Goal: Task Accomplishment & Management: Manage account settings

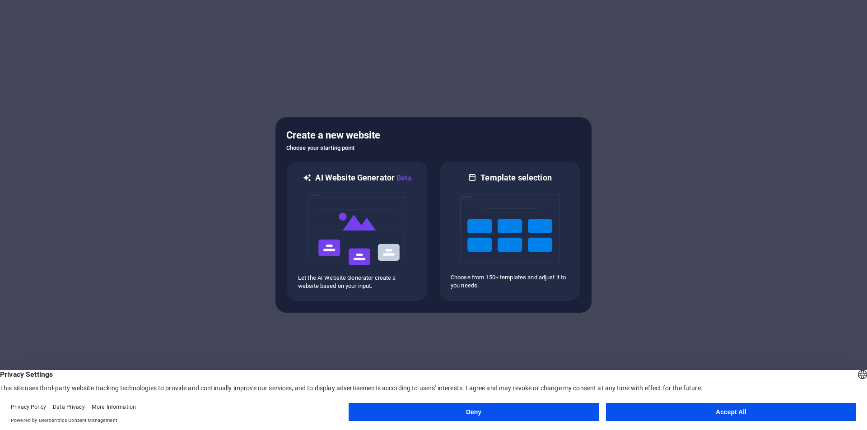
click at [676, 408] on button "Accept All" at bounding box center [731, 412] width 250 height 18
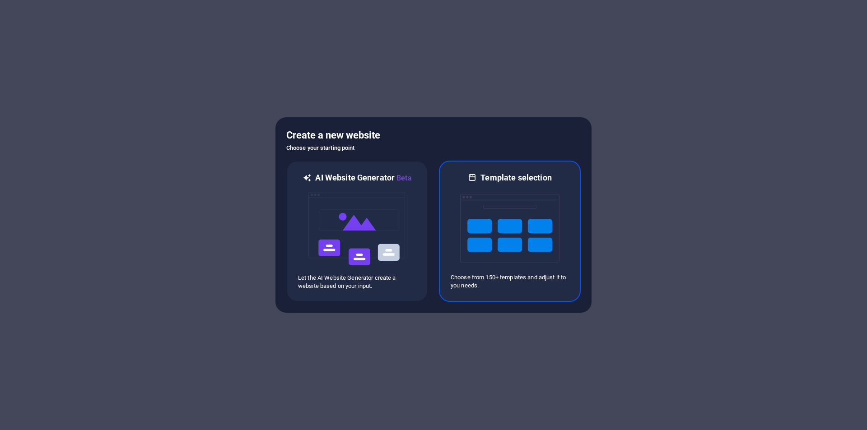
click at [491, 204] on img at bounding box center [509, 228] width 99 height 90
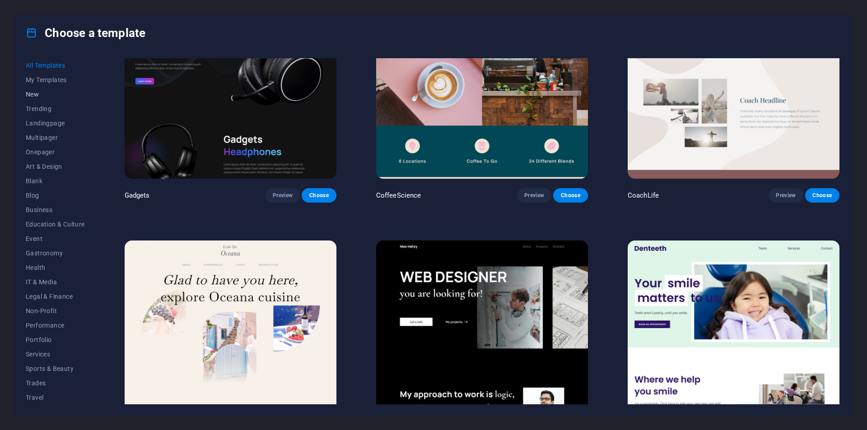
click at [51, 96] on span "New" at bounding box center [55, 94] width 59 height 7
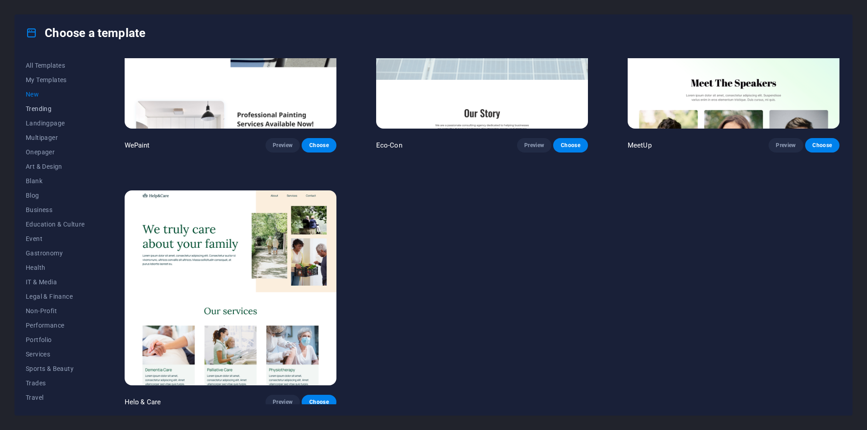
click at [51, 106] on span "Trending" at bounding box center [55, 108] width 59 height 7
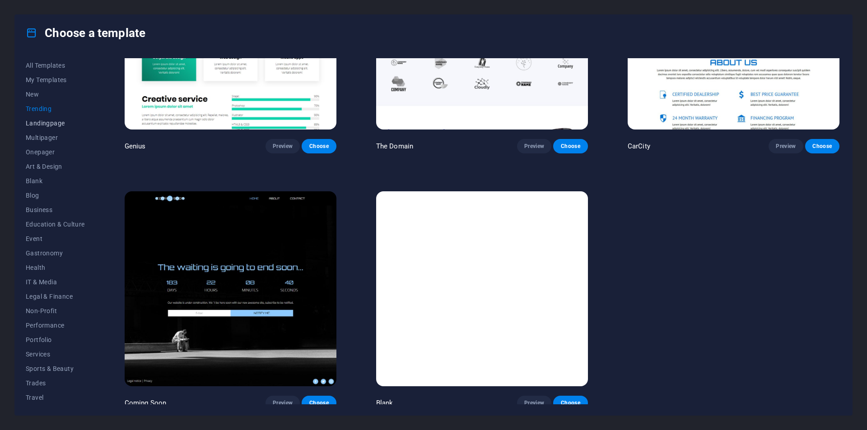
click at [51, 122] on span "Landingpage" at bounding box center [55, 123] width 59 height 7
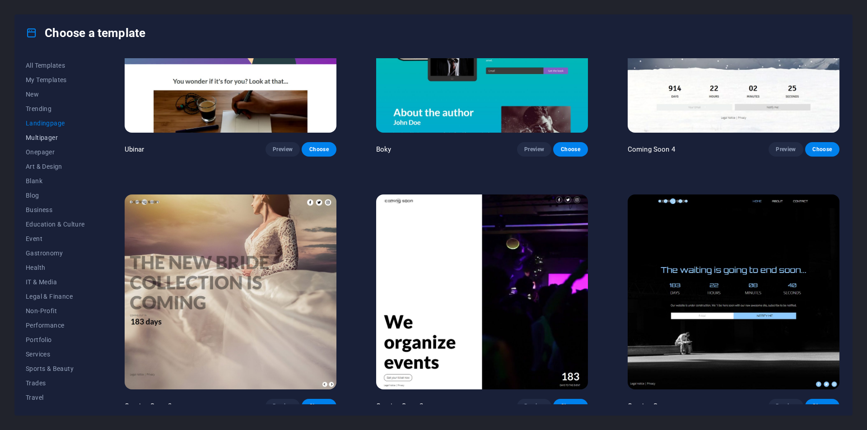
click at [52, 143] on button "Multipager" at bounding box center [55, 137] width 59 height 14
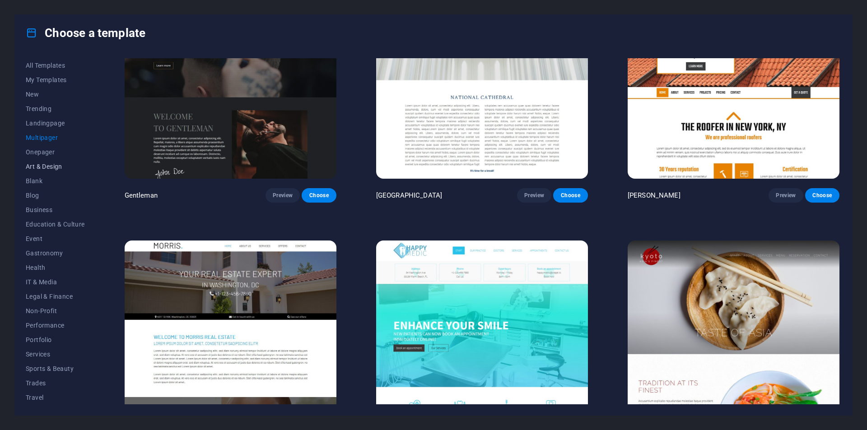
click at [48, 166] on span "Art & Design" at bounding box center [55, 166] width 59 height 7
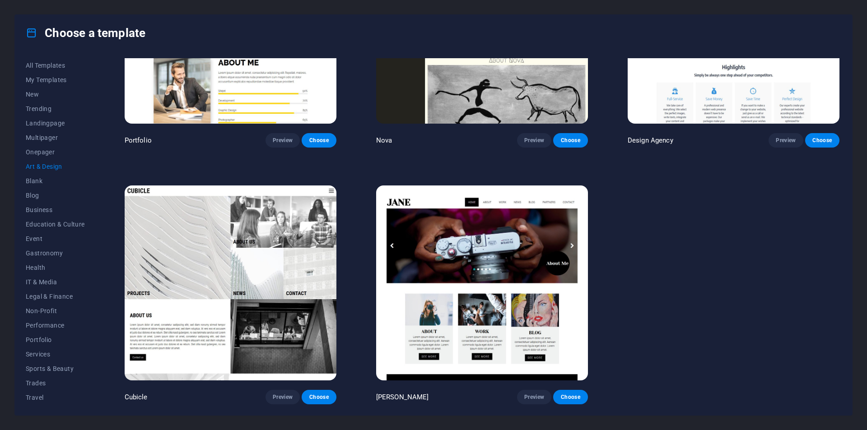
scroll to position [897, 0]
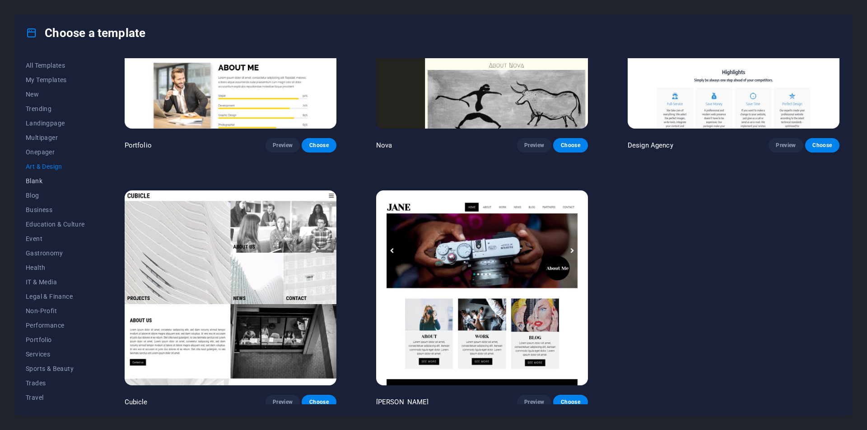
click at [48, 179] on span "Blank" at bounding box center [55, 180] width 59 height 7
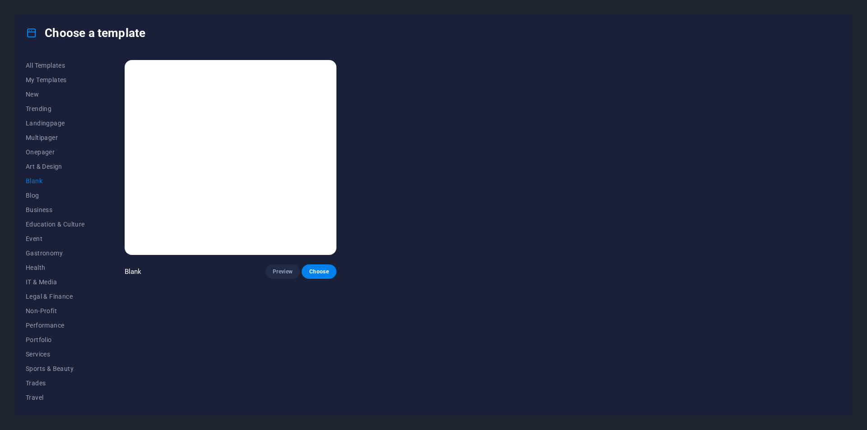
scroll to position [0, 0]
click at [48, 194] on span "Blog" at bounding box center [55, 195] width 59 height 7
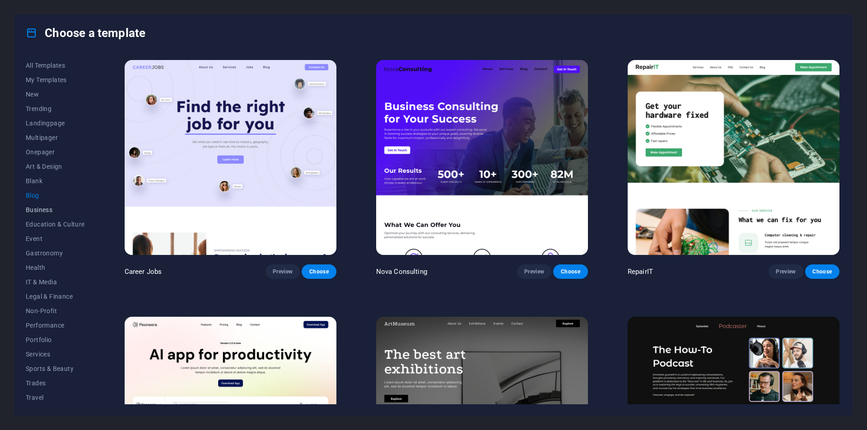
click at [46, 208] on span "Business" at bounding box center [55, 209] width 59 height 7
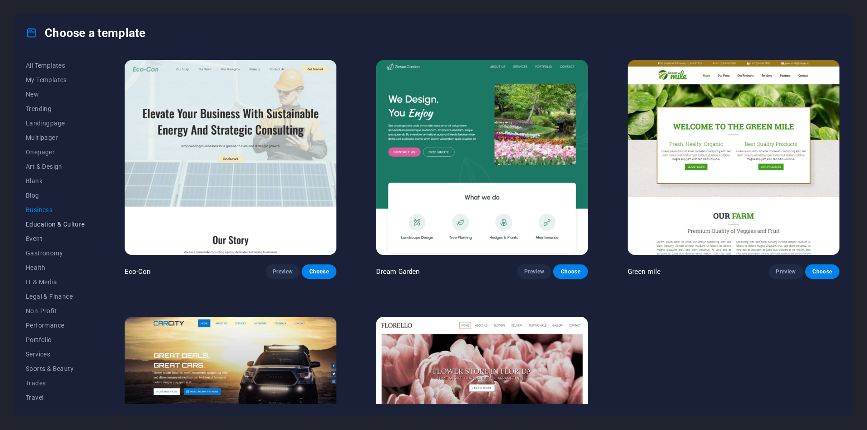
click at [51, 229] on button "Education & Culture" at bounding box center [55, 224] width 59 height 14
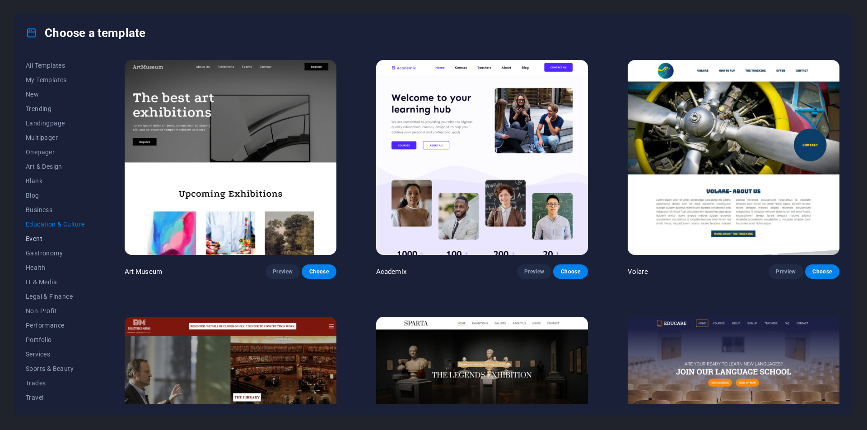
click at [48, 243] on button "Event" at bounding box center [55, 239] width 59 height 14
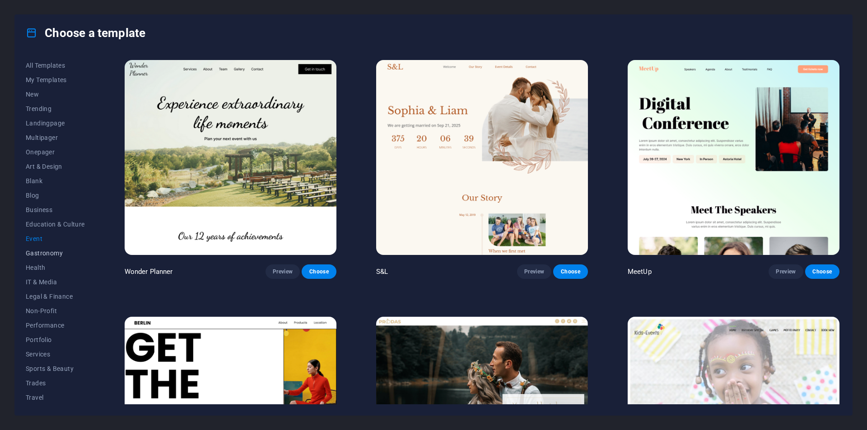
click at [48, 252] on span "Gastronomy" at bounding box center [55, 253] width 59 height 7
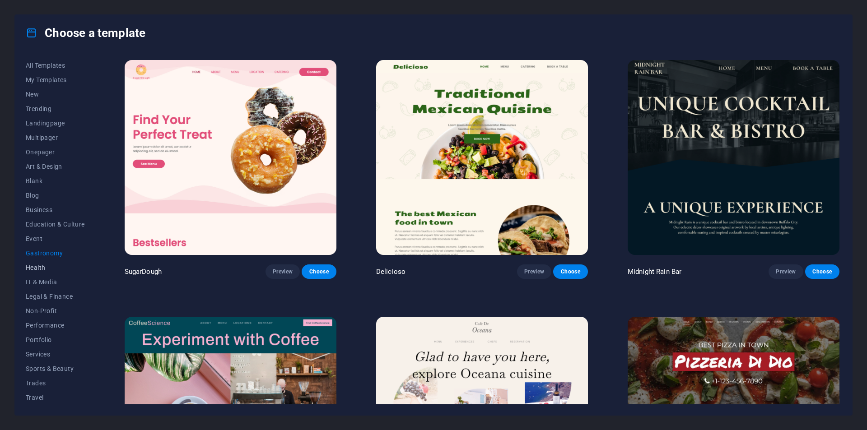
click at [48, 273] on button "Health" at bounding box center [55, 267] width 59 height 14
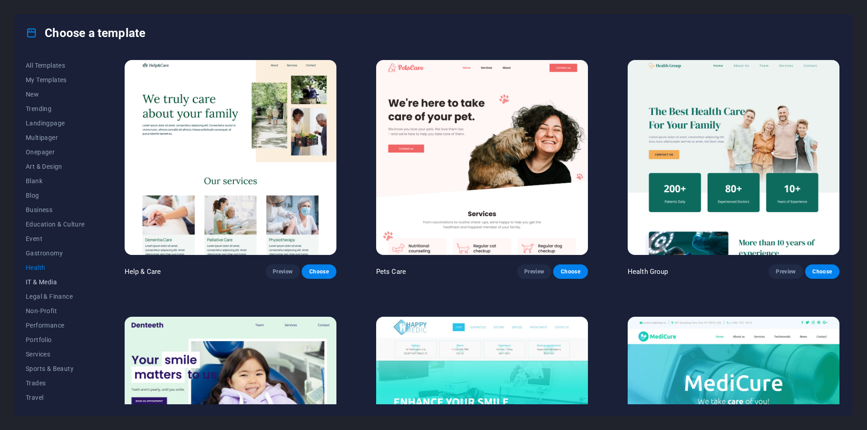
click at [51, 279] on span "IT & Media" at bounding box center [55, 281] width 59 height 7
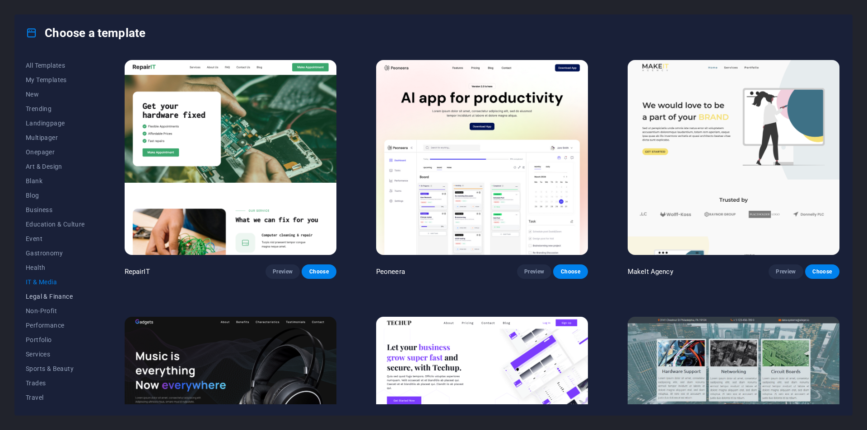
click at [51, 293] on span "Legal & Finance" at bounding box center [55, 296] width 59 height 7
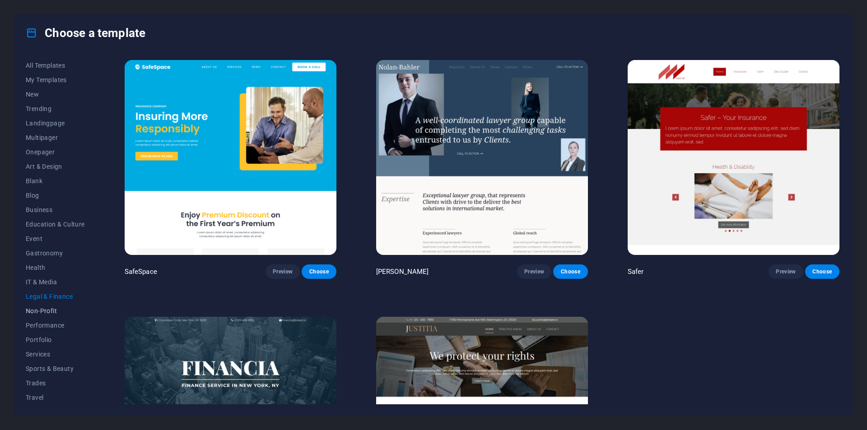
click at [51, 311] on span "Non-Profit" at bounding box center [55, 310] width 59 height 7
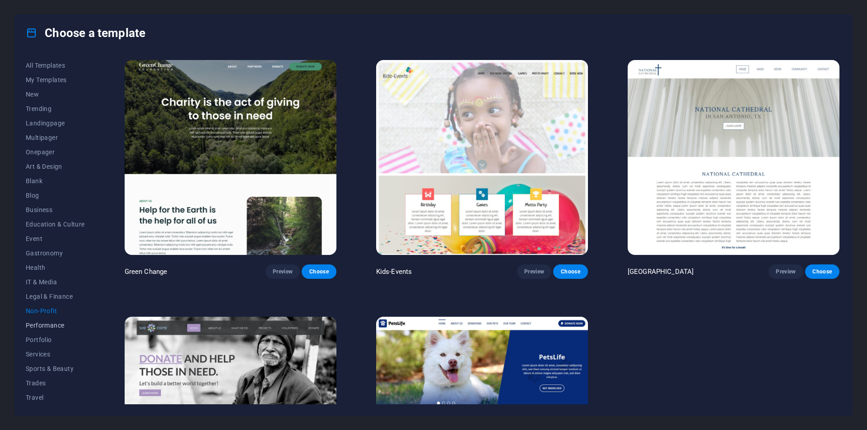
click at [48, 328] on span "Performance" at bounding box center [55, 325] width 59 height 7
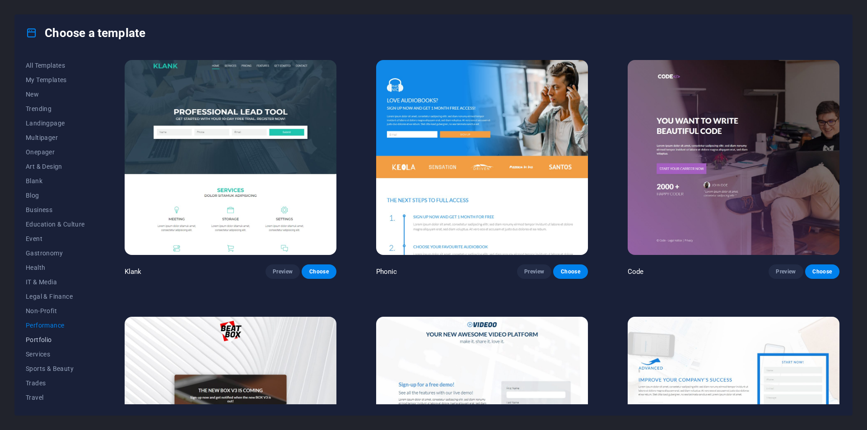
click at [46, 341] on span "Portfolio" at bounding box center [55, 339] width 59 height 7
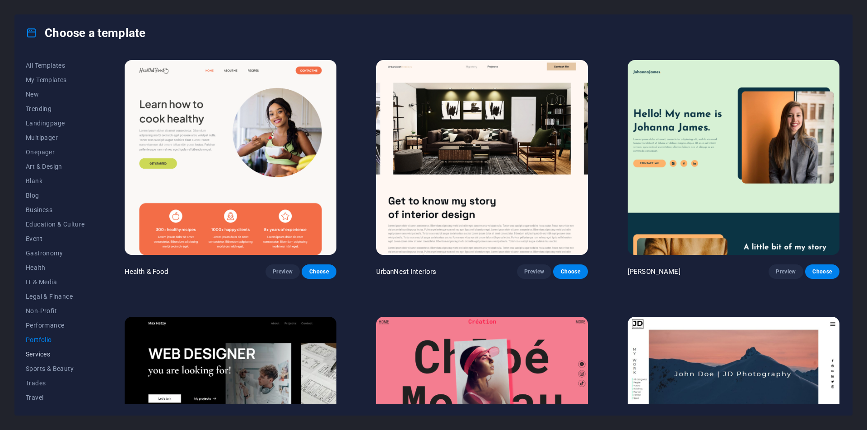
click at [45, 356] on span "Services" at bounding box center [55, 354] width 59 height 7
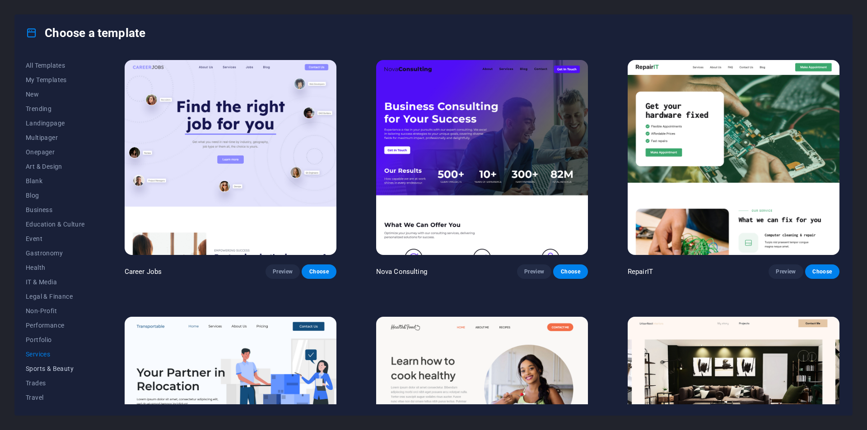
click at [51, 372] on button "Sports & Beauty" at bounding box center [55, 369] width 59 height 14
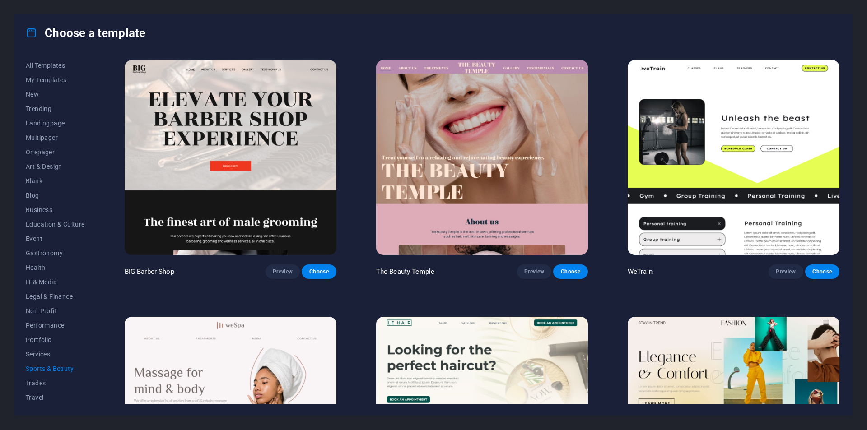
scroll to position [15, 0]
click at [52, 365] on span "Trades" at bounding box center [55, 368] width 59 height 7
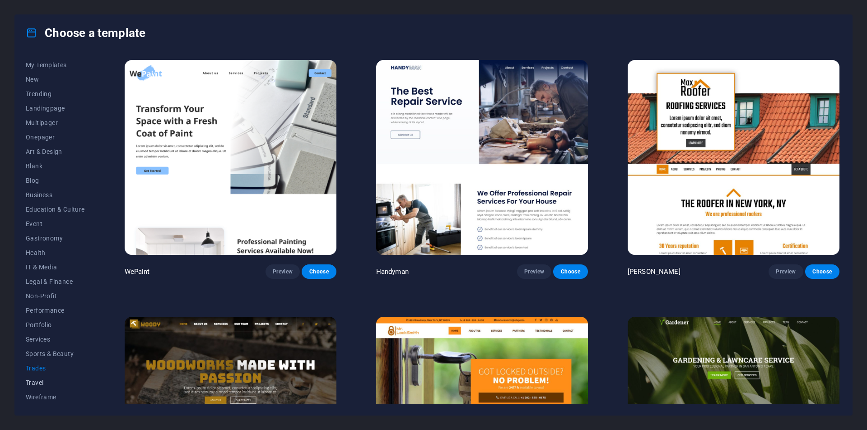
click at [44, 380] on span "Travel" at bounding box center [55, 382] width 59 height 7
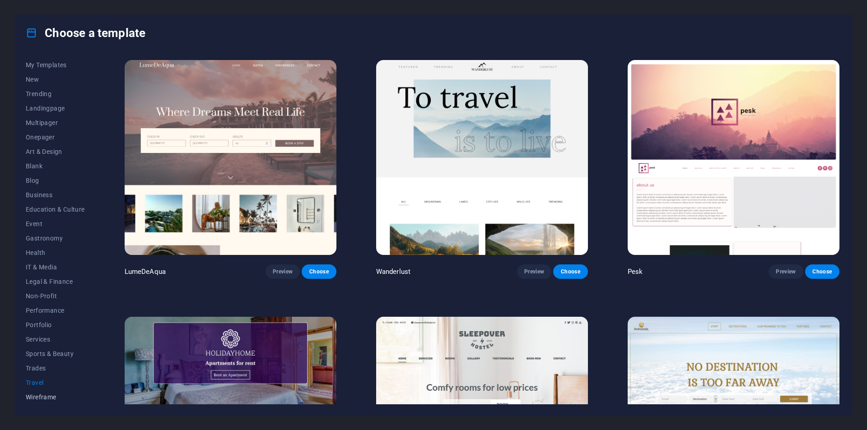
click at [43, 393] on button "Wireframe" at bounding box center [55, 397] width 59 height 14
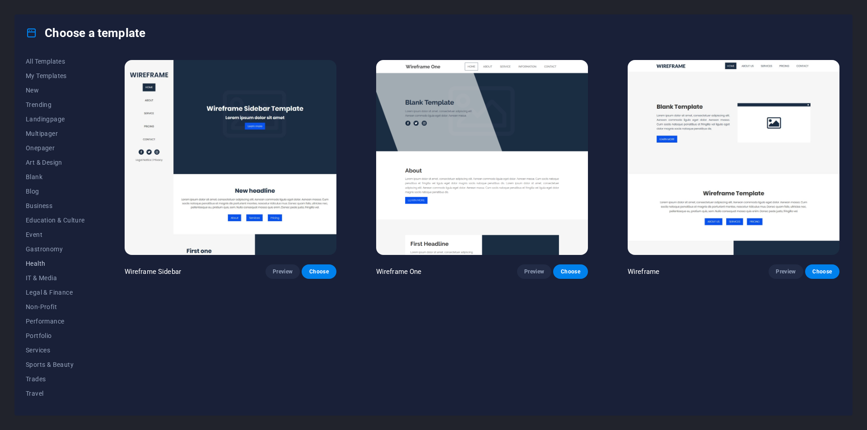
scroll to position [0, 0]
click at [46, 65] on span "All Templates" at bounding box center [55, 65] width 59 height 7
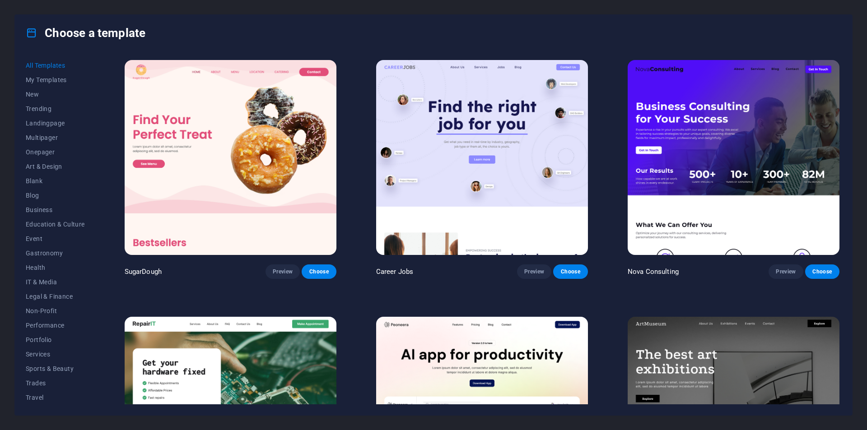
click at [32, 33] on icon at bounding box center [32, 33] width 12 height 12
click at [45, 80] on span "My Templates" at bounding box center [55, 79] width 59 height 7
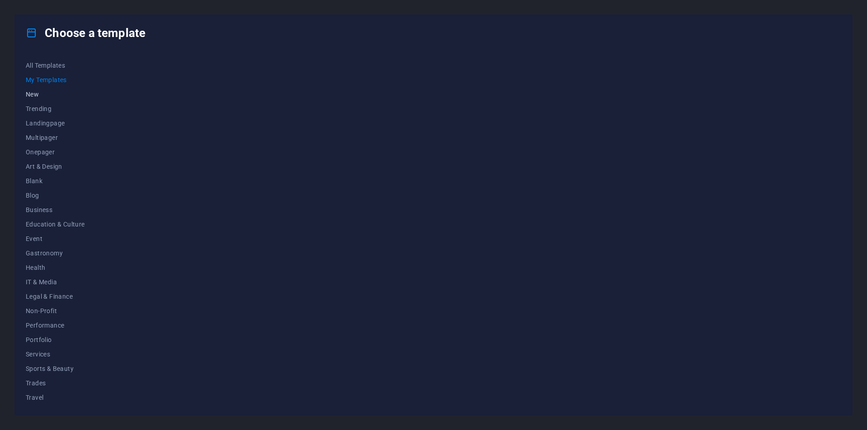
click at [45, 93] on span "New" at bounding box center [55, 94] width 59 height 7
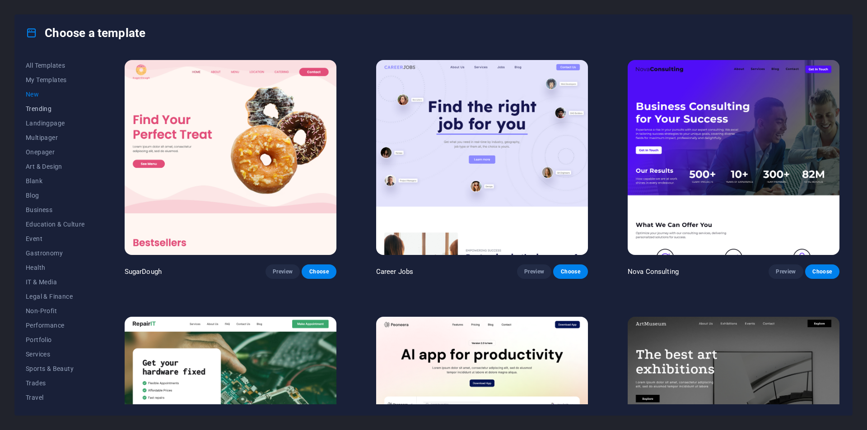
click at [45, 113] on button "Trending" at bounding box center [55, 109] width 59 height 14
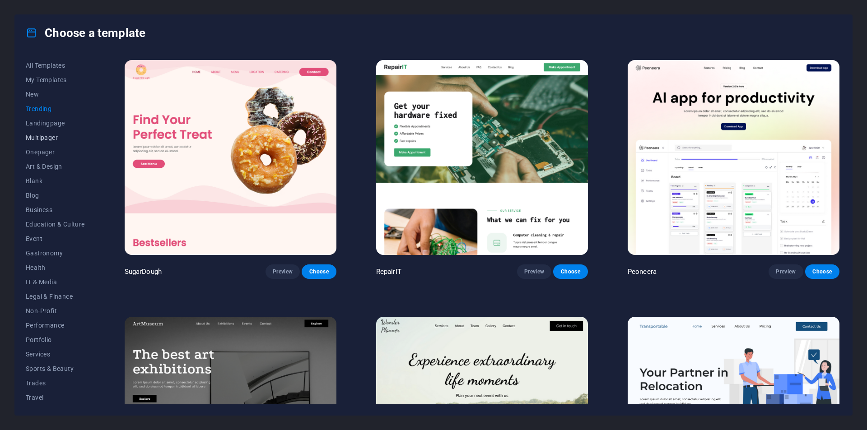
click at [46, 140] on span "Multipager" at bounding box center [55, 137] width 59 height 7
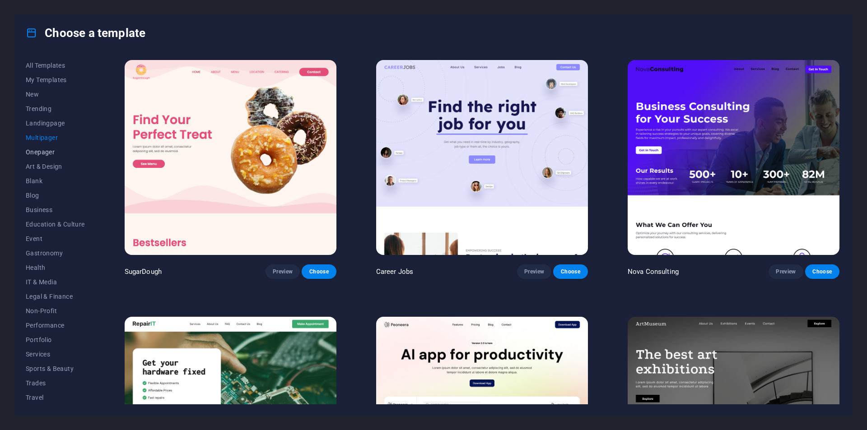
click at [46, 154] on span "Onepager" at bounding box center [55, 151] width 59 height 7
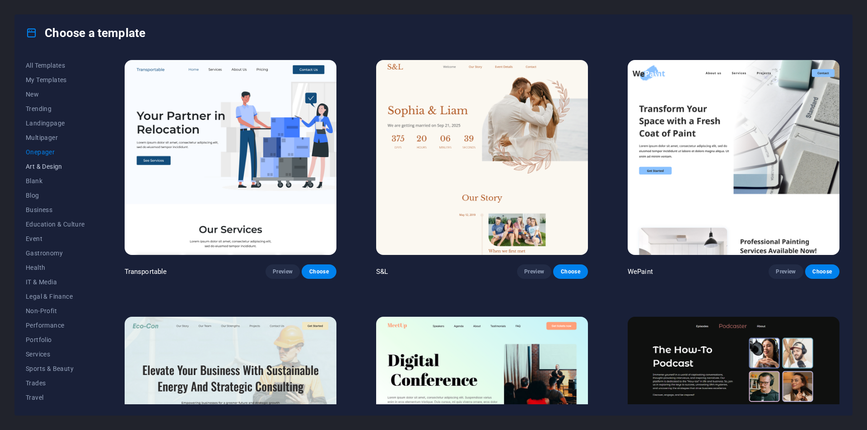
click at [46, 173] on button "Art & Design" at bounding box center [55, 166] width 59 height 14
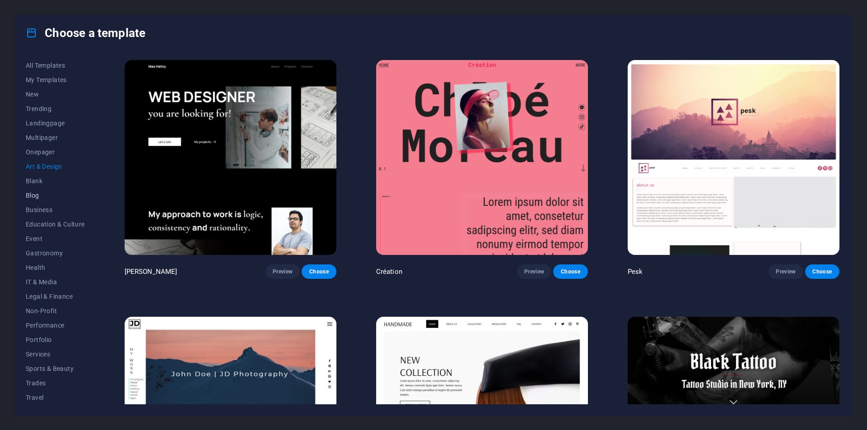
click at [41, 193] on span "Blog" at bounding box center [55, 195] width 59 height 7
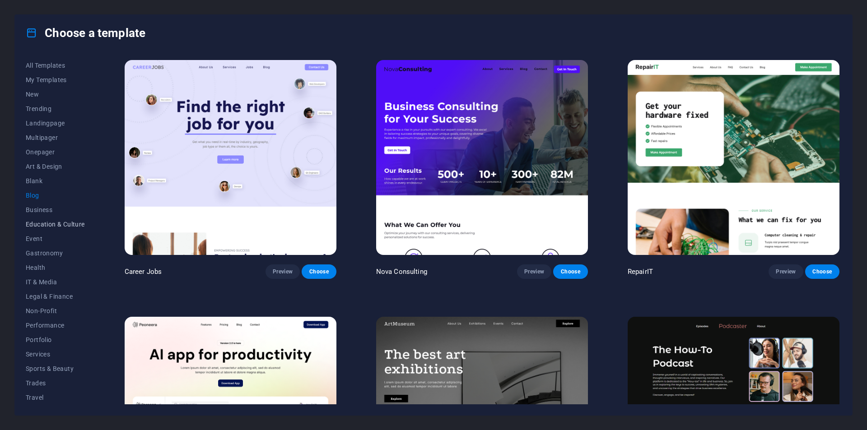
click at [41, 217] on button "Education & Culture" at bounding box center [55, 224] width 59 height 14
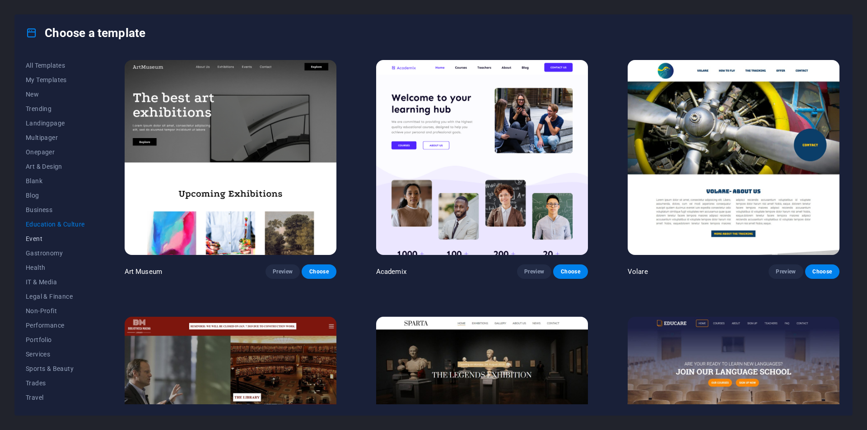
click at [42, 242] on span "Event" at bounding box center [55, 238] width 59 height 7
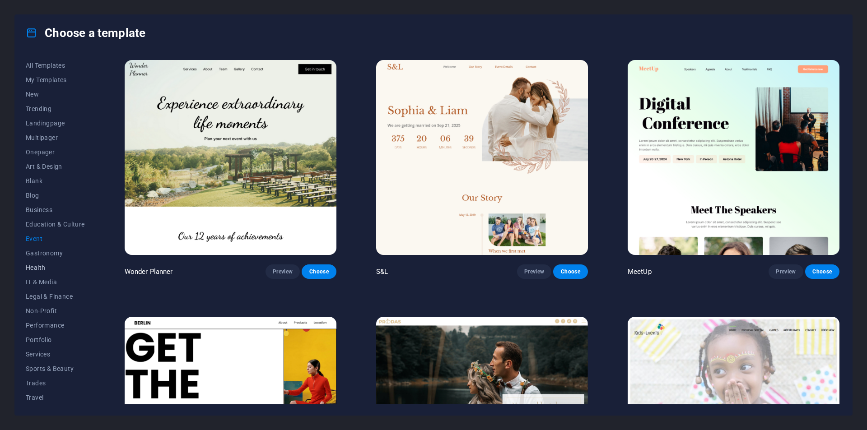
click at [46, 262] on button "Health" at bounding box center [55, 267] width 59 height 14
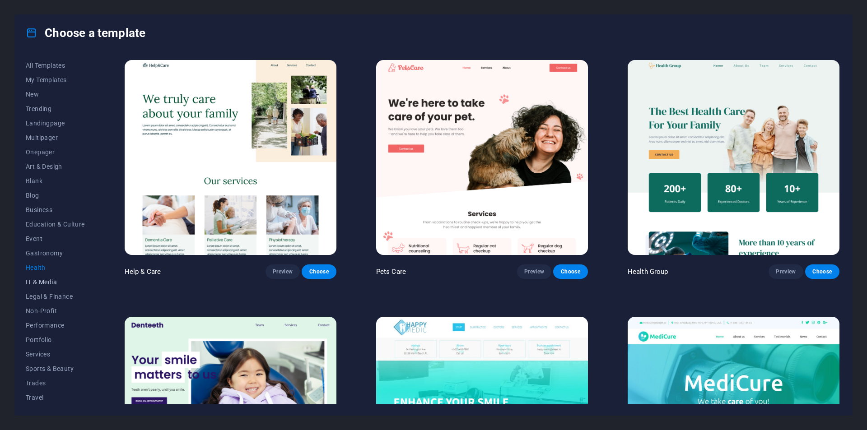
click at [43, 282] on span "IT & Media" at bounding box center [55, 281] width 59 height 7
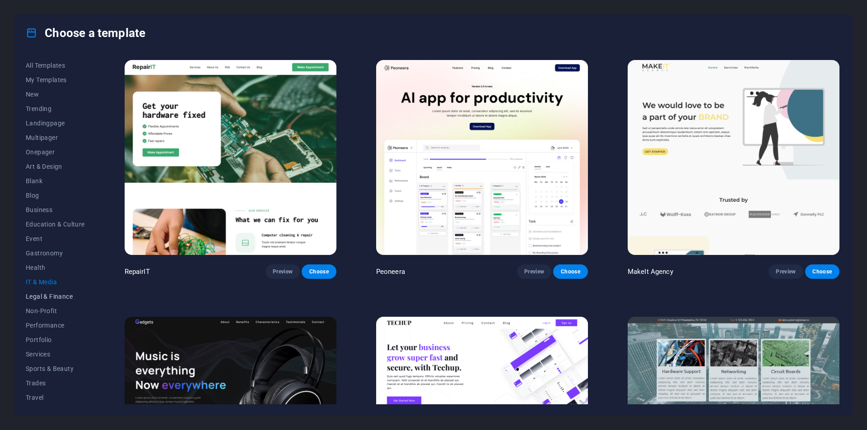
click at [49, 292] on button "Legal & Finance" at bounding box center [55, 296] width 59 height 14
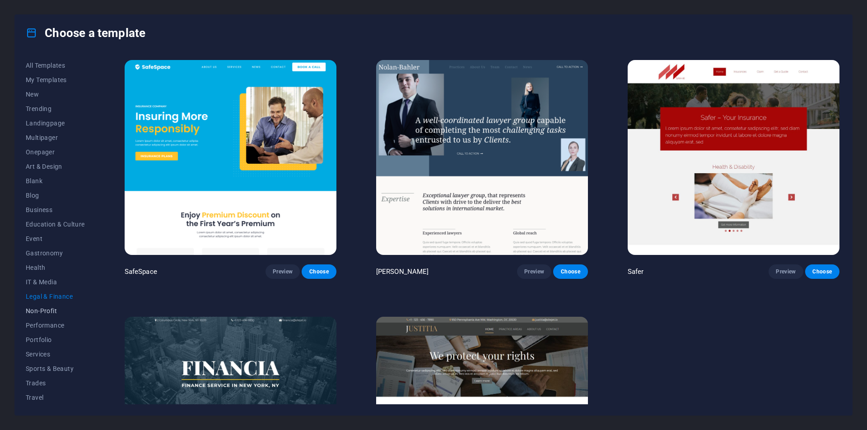
click at [46, 310] on span "Non-Profit" at bounding box center [55, 310] width 59 height 7
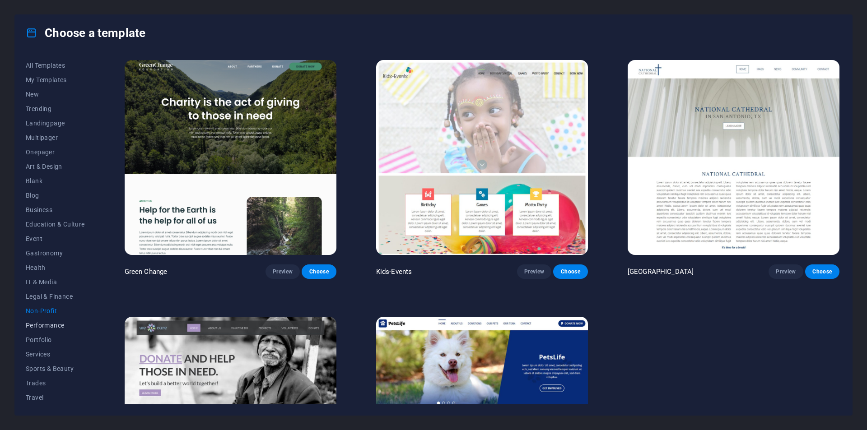
click at [43, 326] on span "Performance" at bounding box center [55, 325] width 59 height 7
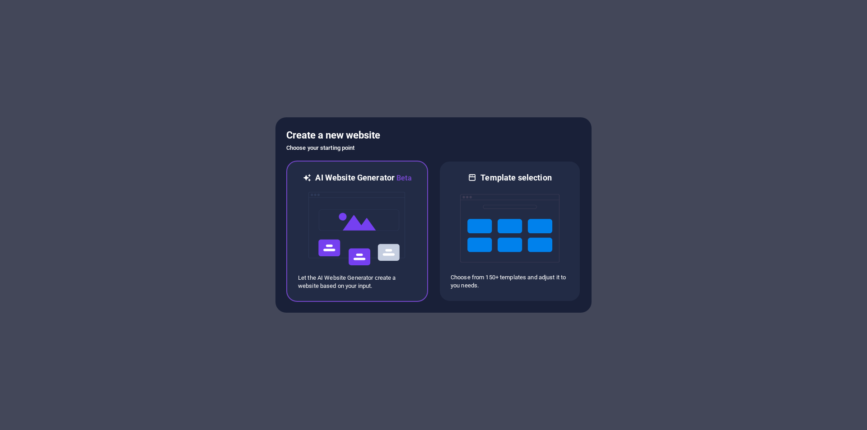
click at [383, 203] on img at bounding box center [356, 229] width 99 height 90
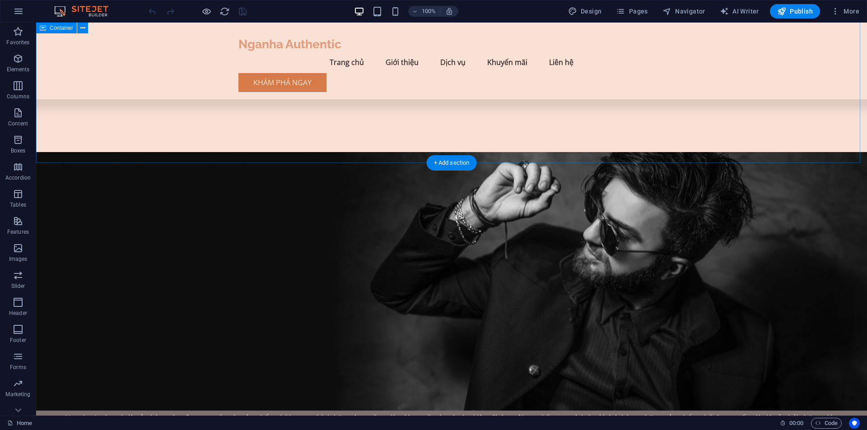
scroll to position [756, 0]
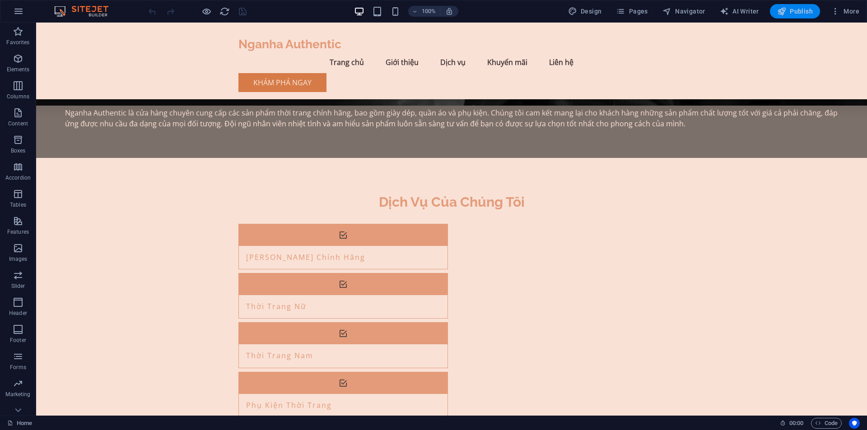
click at [799, 12] on span "Publish" at bounding box center [795, 11] width 36 height 9
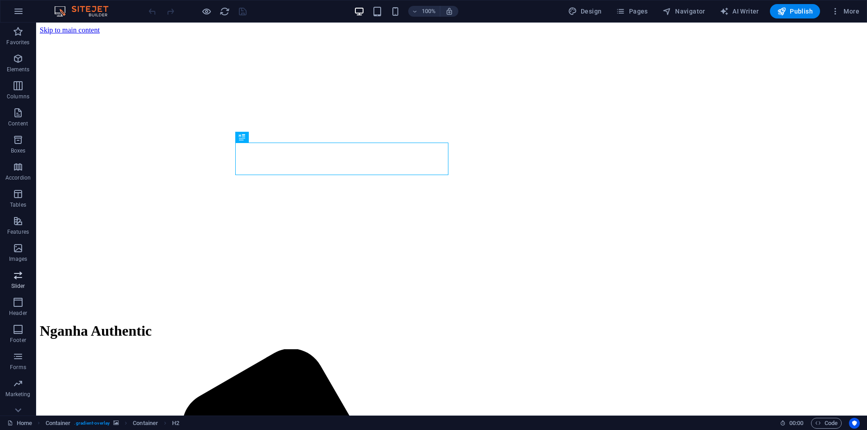
scroll to position [13, 0]
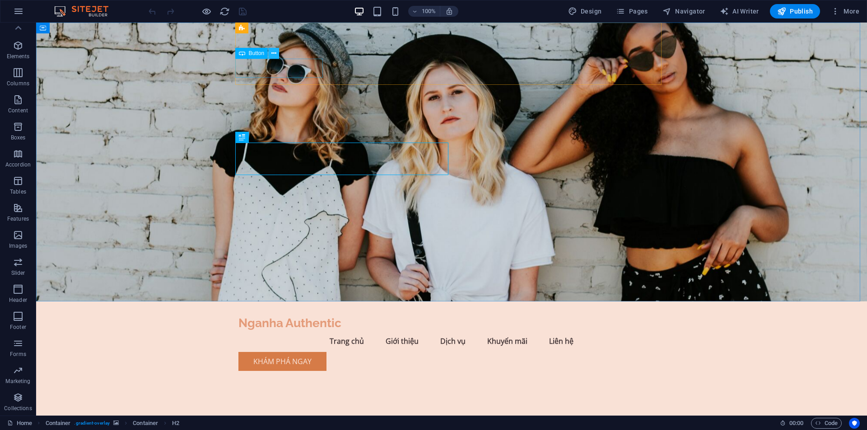
click at [272, 54] on icon at bounding box center [273, 53] width 5 height 9
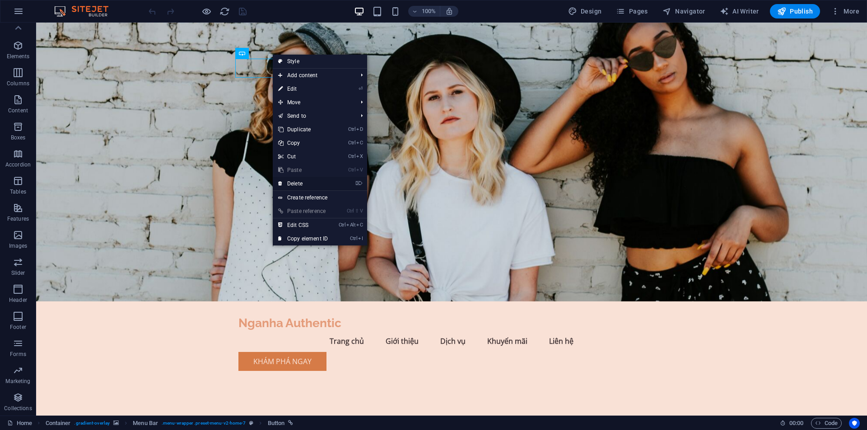
click at [303, 184] on link "⌦ Delete" at bounding box center [303, 184] width 60 height 14
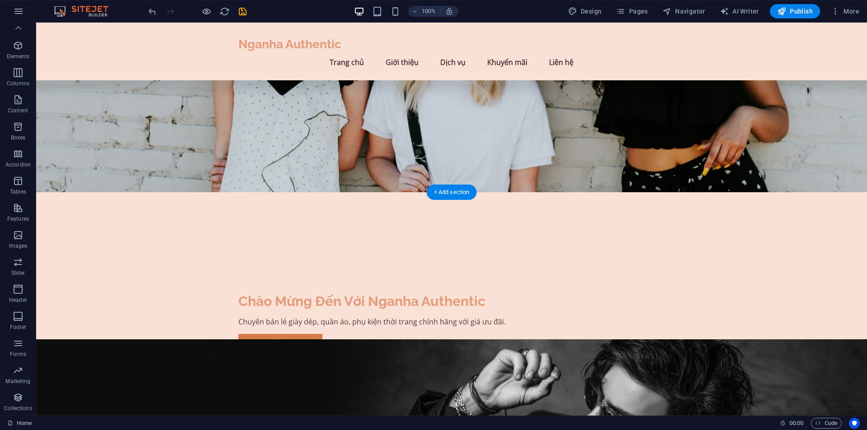
scroll to position [0, 0]
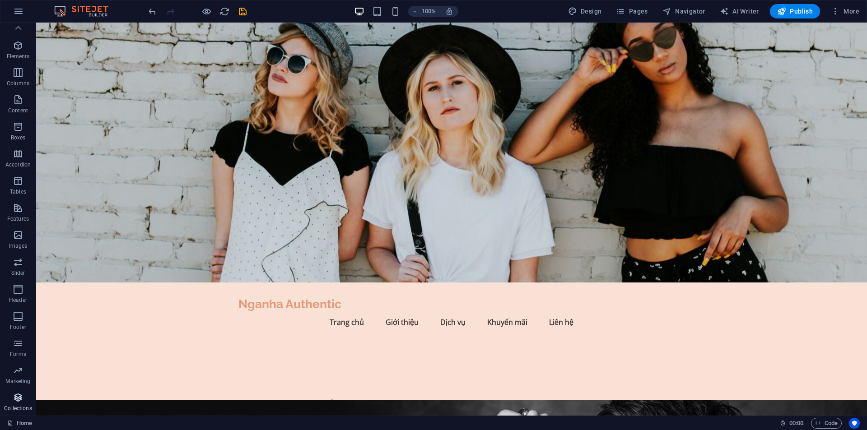
click at [18, 399] on icon "button" at bounding box center [18, 397] width 11 height 11
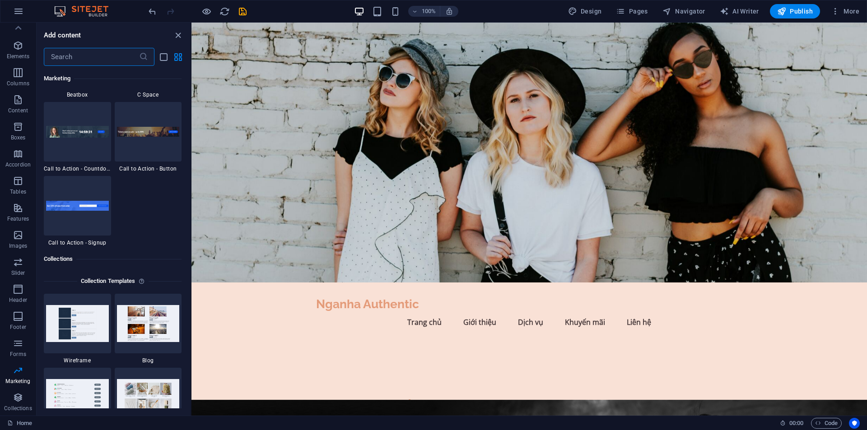
scroll to position [8262, 0]
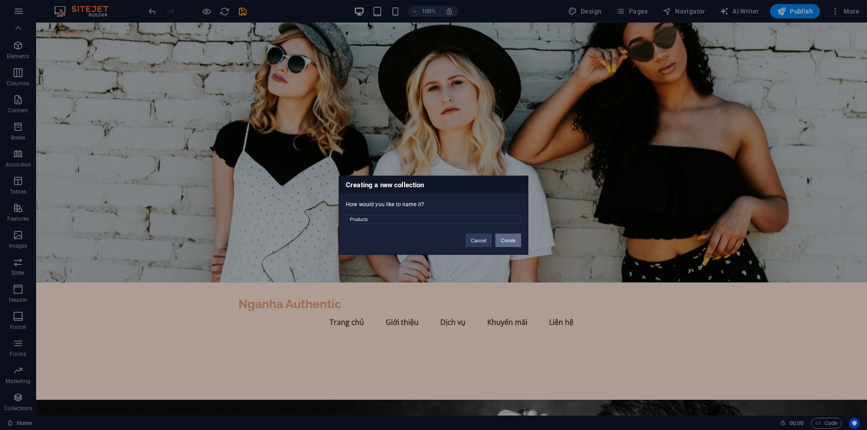
click at [506, 239] on button "Create" at bounding box center [508, 240] width 26 height 14
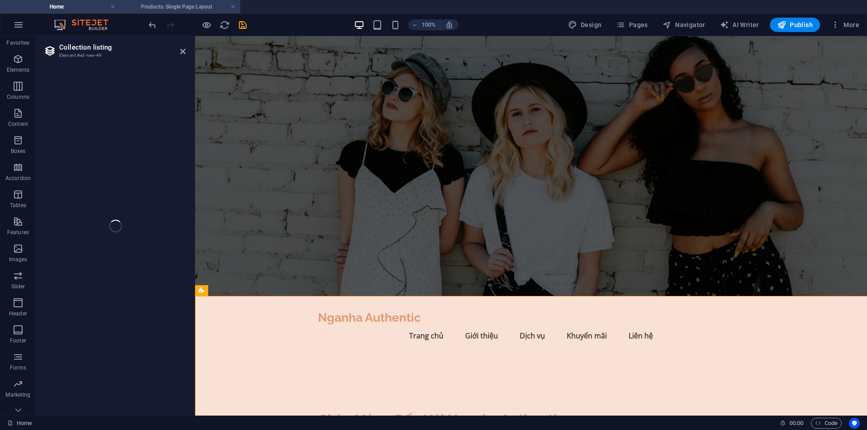
select select "68e358d3b62769eb55028c72"
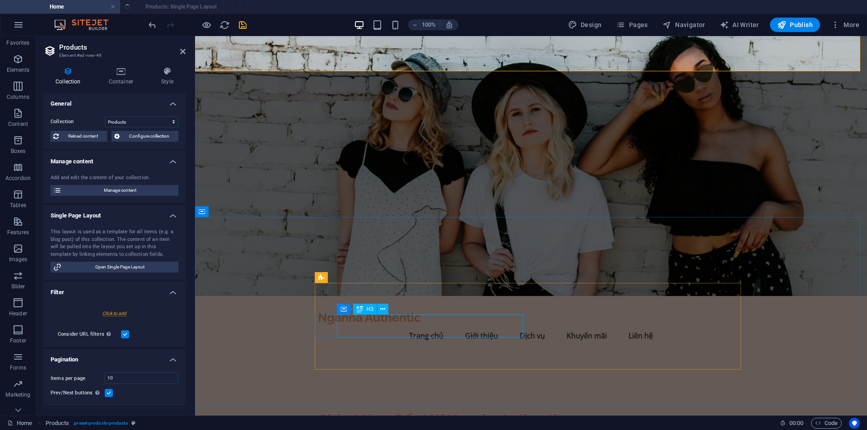
scroll to position [361, 0]
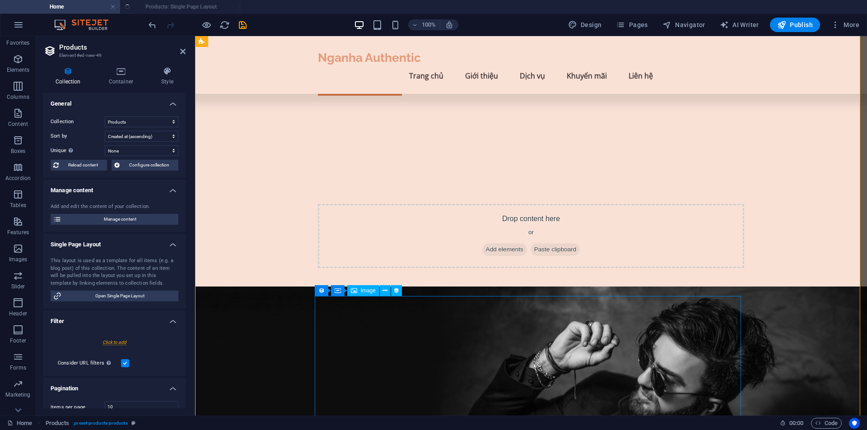
select select "createdAt_DESC"
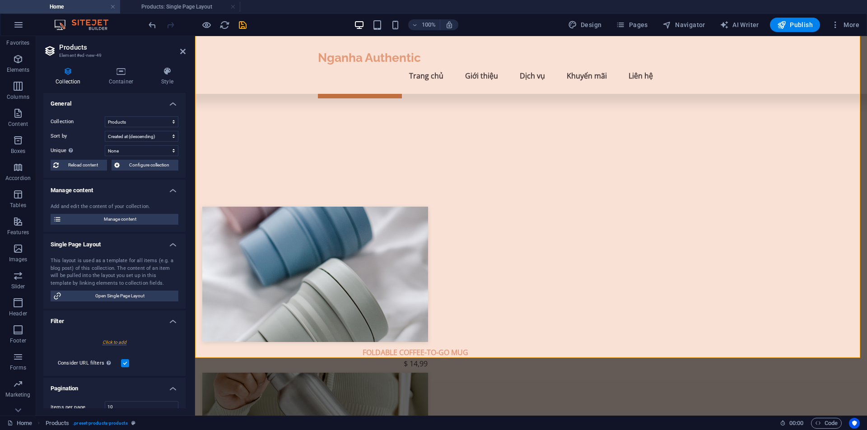
scroll to position [255, 0]
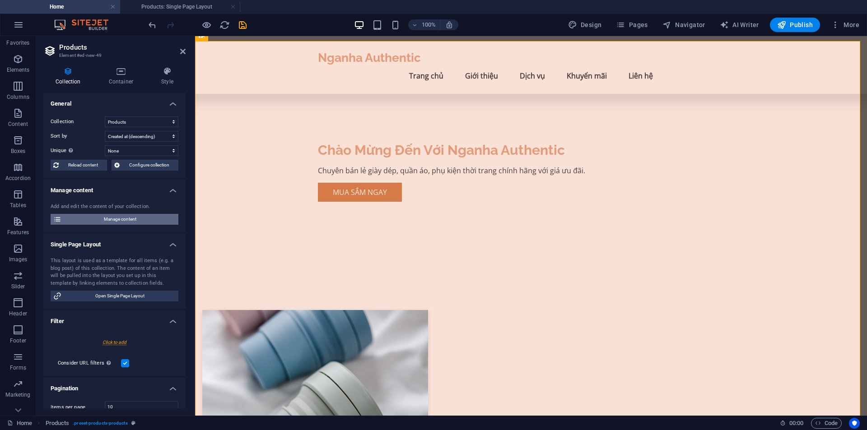
click at [128, 220] on span "Manage content" at bounding box center [119, 219] width 111 height 11
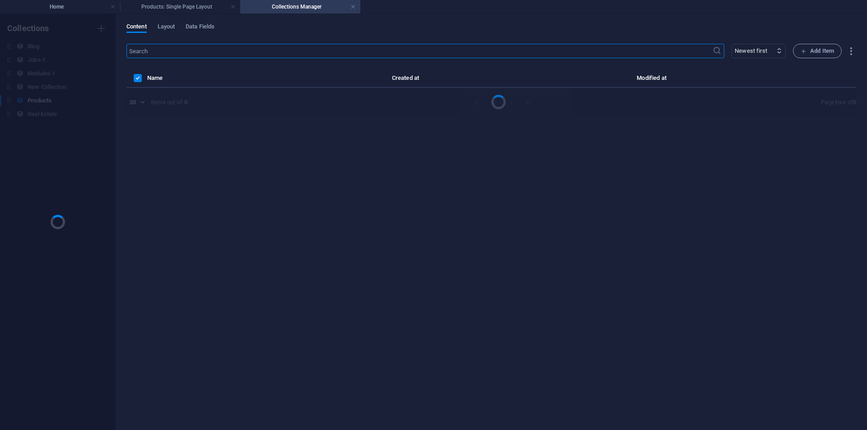
scroll to position [0, 0]
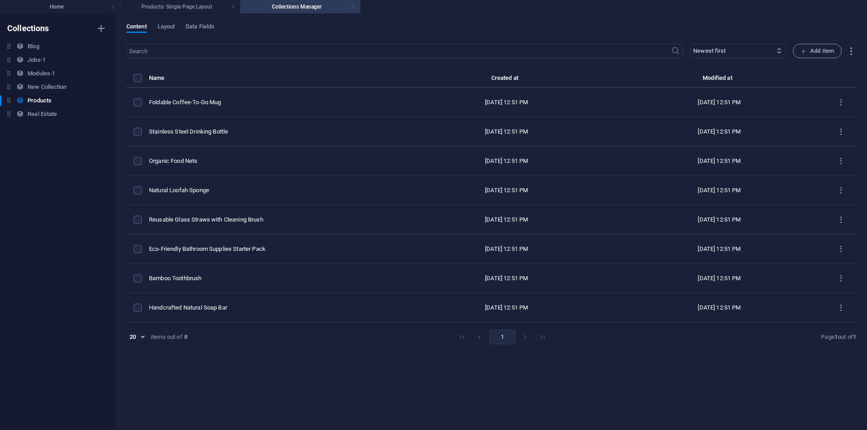
click at [351, 6] on link at bounding box center [352, 7] width 5 height 9
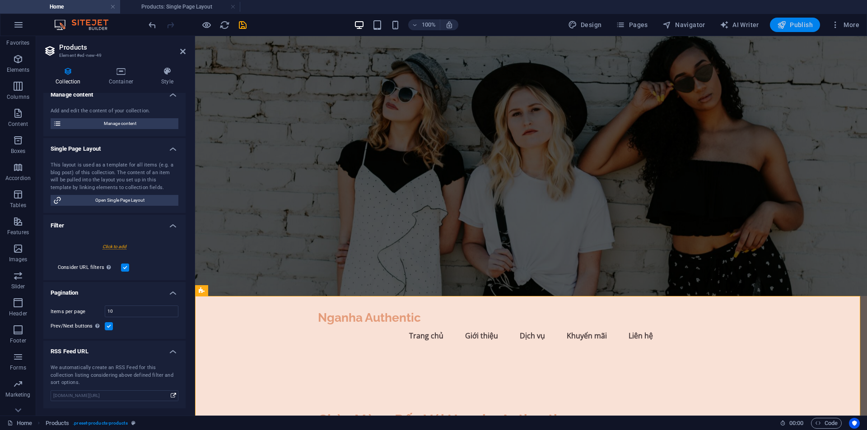
click at [803, 23] on span "Publish" at bounding box center [795, 24] width 36 height 9
checkbox input "false"
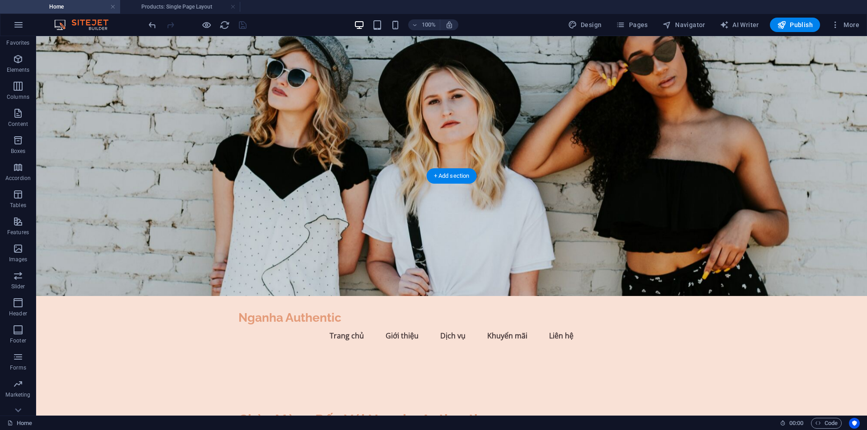
scroll to position [240, 0]
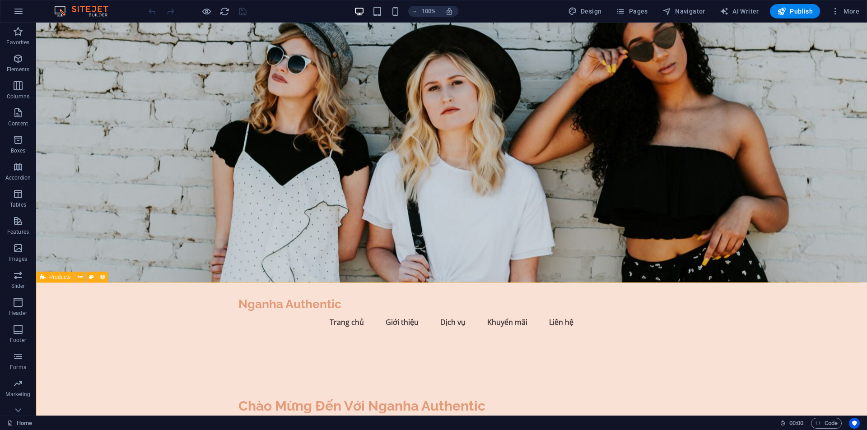
click at [56, 278] on span "Products" at bounding box center [59, 276] width 21 height 5
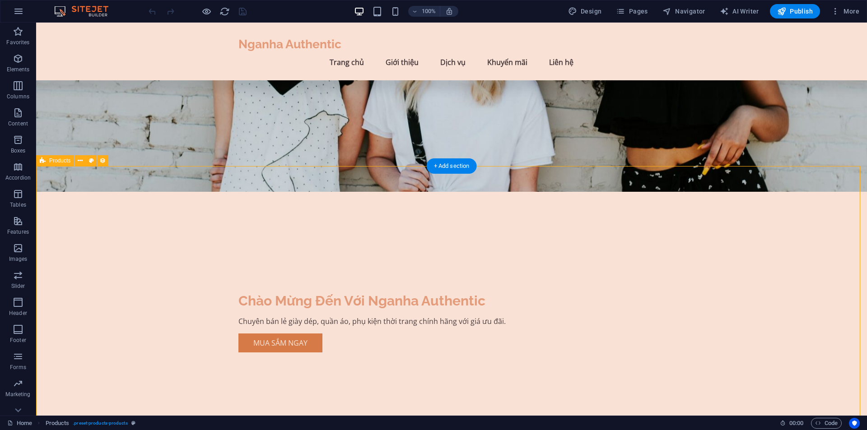
scroll to position [181, 0]
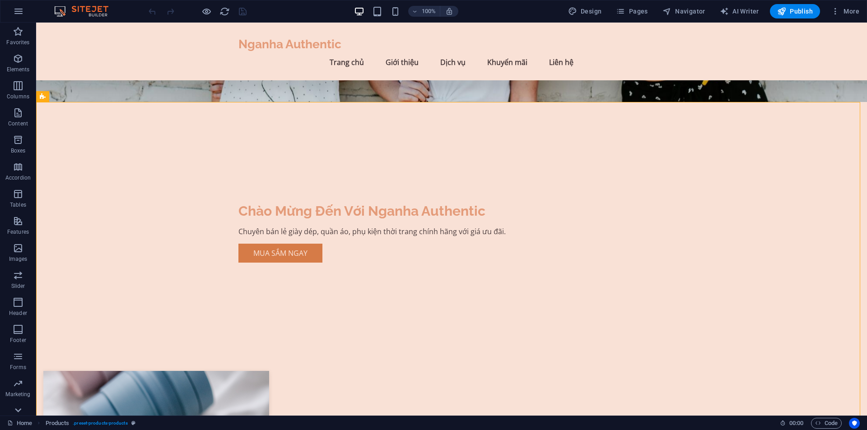
click at [19, 405] on icon at bounding box center [18, 410] width 13 height 13
click at [266, 135] on span "Collection item" at bounding box center [267, 132] width 36 height 5
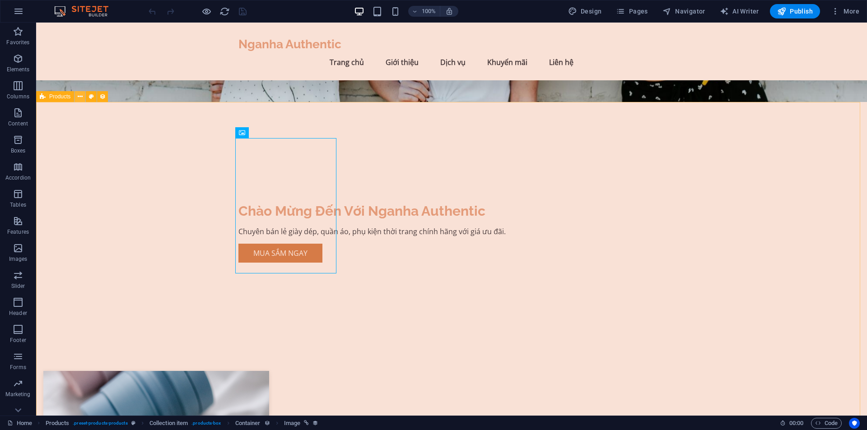
click at [82, 96] on icon at bounding box center [80, 96] width 5 height 9
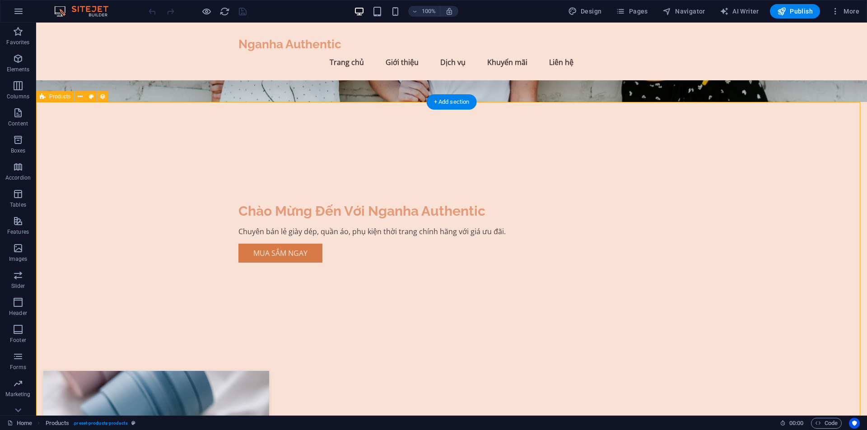
click at [17, 122] on p "Content" at bounding box center [18, 123] width 20 height 7
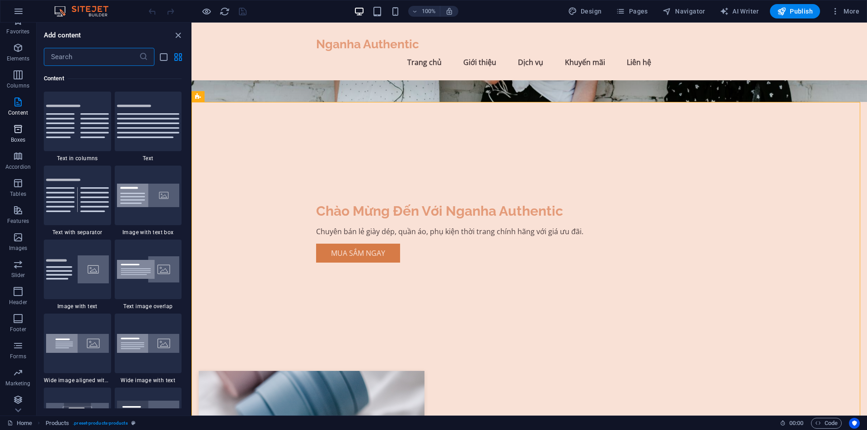
scroll to position [13, 0]
click at [19, 401] on icon "button" at bounding box center [18, 397] width 11 height 11
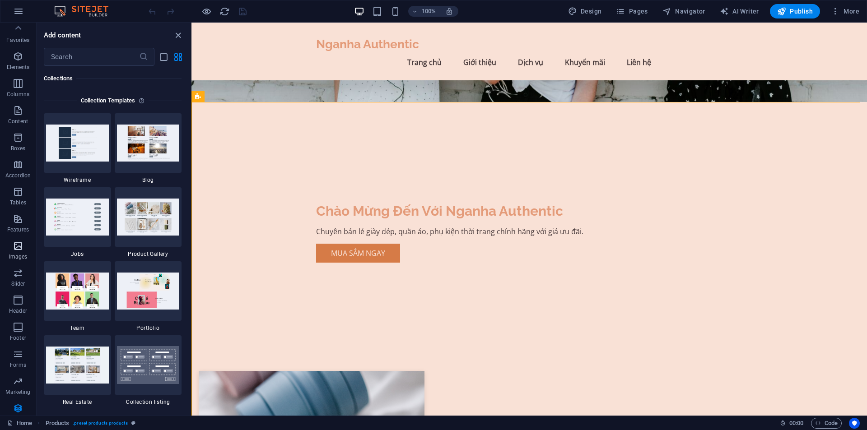
scroll to position [0, 0]
click at [21, 420] on link "Home" at bounding box center [19, 423] width 25 height 11
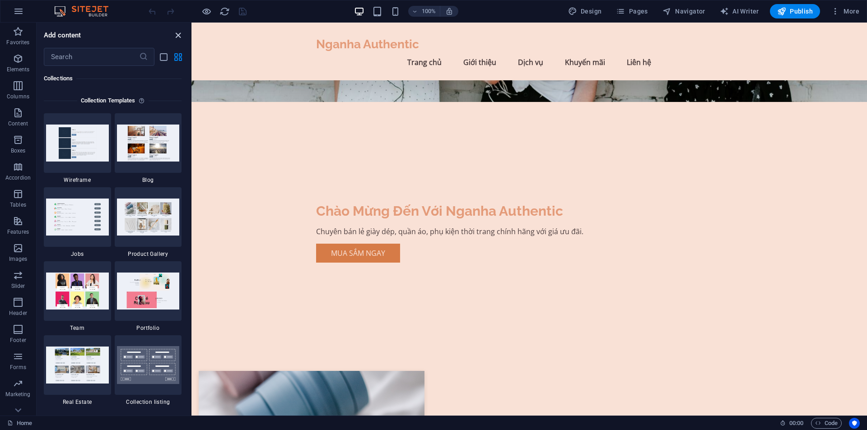
click at [177, 31] on icon "close panel" at bounding box center [178, 35] width 10 height 10
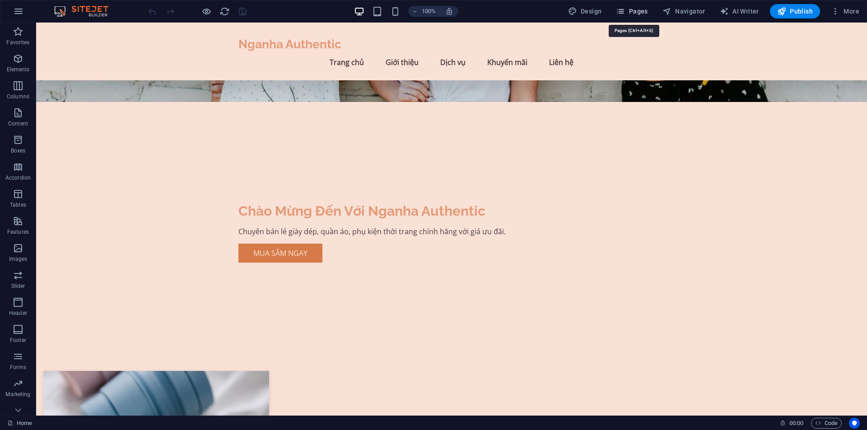
click at [632, 11] on span "Pages" at bounding box center [632, 11] width 32 height 9
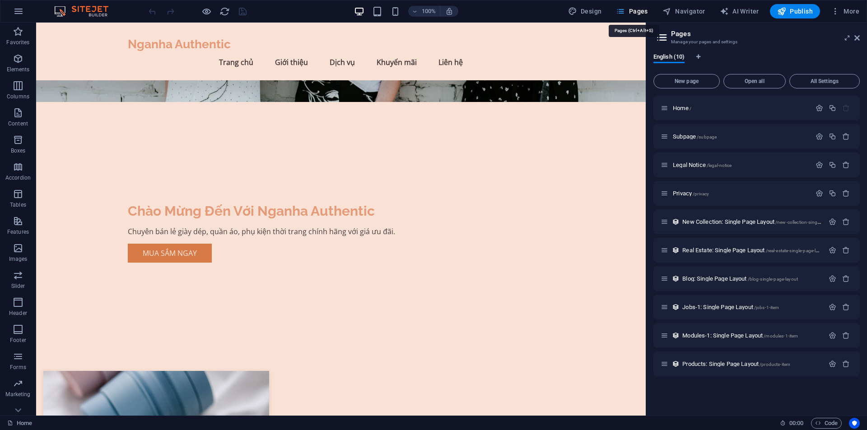
click at [632, 11] on span "Pages" at bounding box center [632, 11] width 32 height 9
click at [622, 11] on icon "button" at bounding box center [620, 11] width 9 height 9
click at [858, 37] on icon at bounding box center [856, 37] width 5 height 7
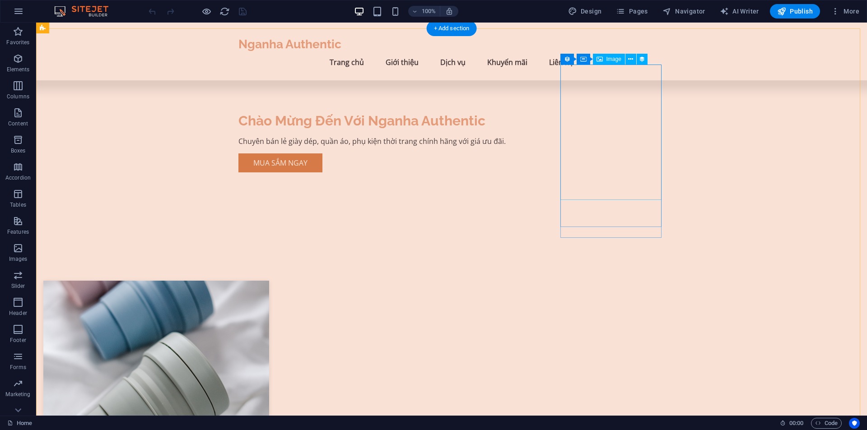
scroll to position [90, 0]
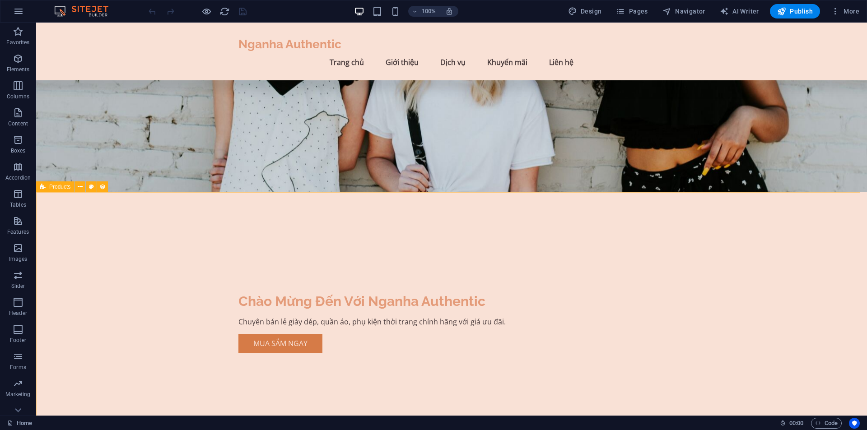
click at [61, 186] on span "Products" at bounding box center [59, 186] width 21 height 5
click at [104, 187] on icon at bounding box center [102, 186] width 6 height 9
select select "68e358d3b62769eb55028c72"
select select "createdAt_DESC"
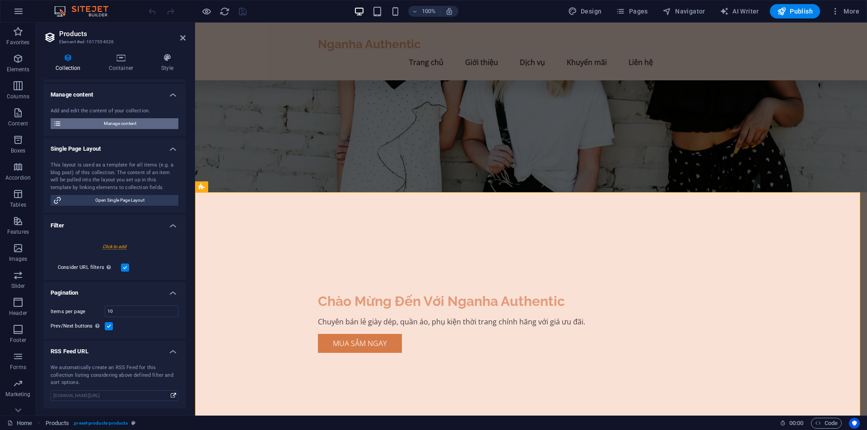
scroll to position [0, 0]
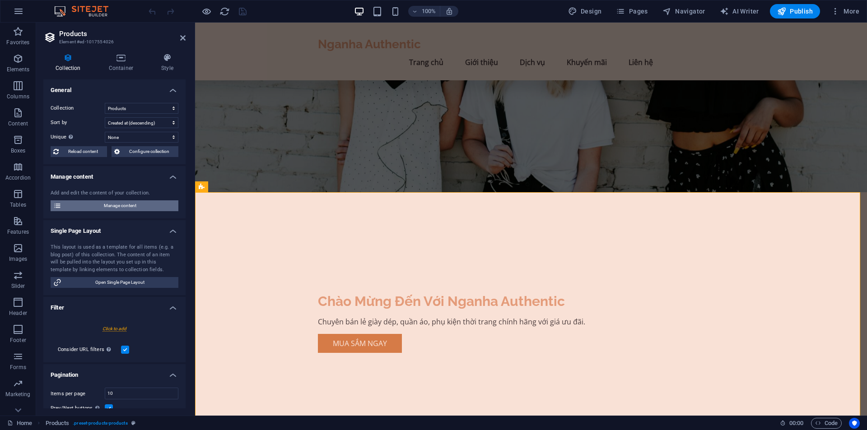
click at [138, 208] on span "Manage content" at bounding box center [119, 205] width 111 height 11
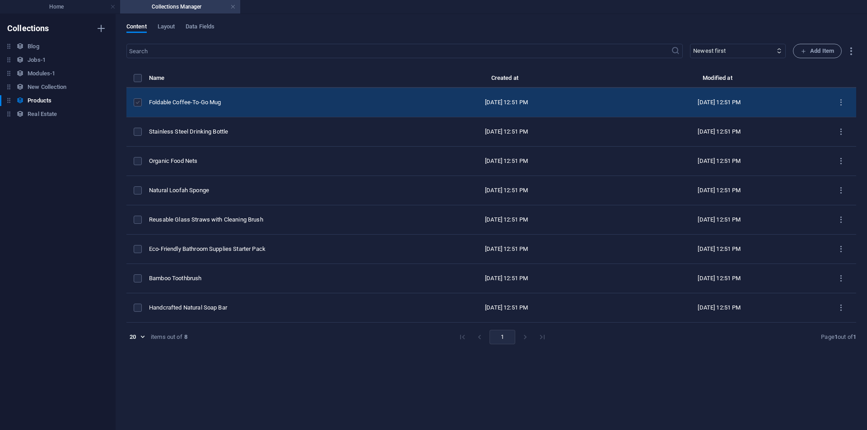
click at [135, 103] on label "items list" at bounding box center [138, 102] width 8 height 8
click at [0, 0] on input "items list" at bounding box center [0, 0] width 0 height 0
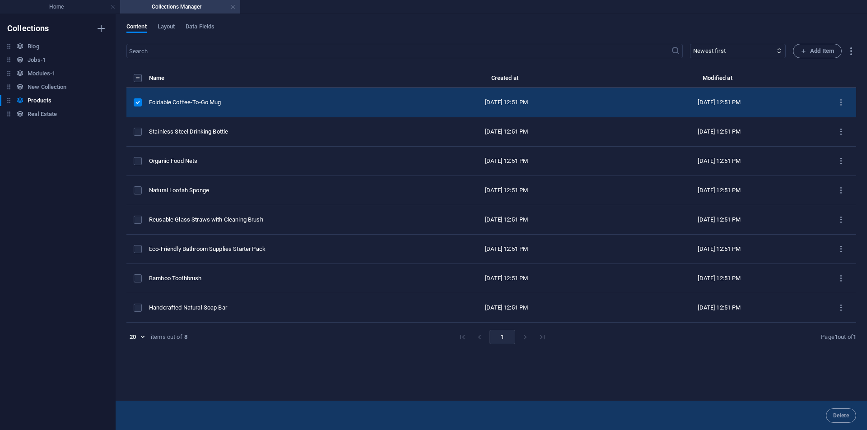
click at [149, 104] on td "items list" at bounding box center [137, 102] width 23 height 29
click at [842, 102] on icon "items list" at bounding box center [840, 102] width 9 height 9
click at [835, 125] on h6 "Edit" at bounding box center [841, 126] width 24 height 11
select select "Out of stock"
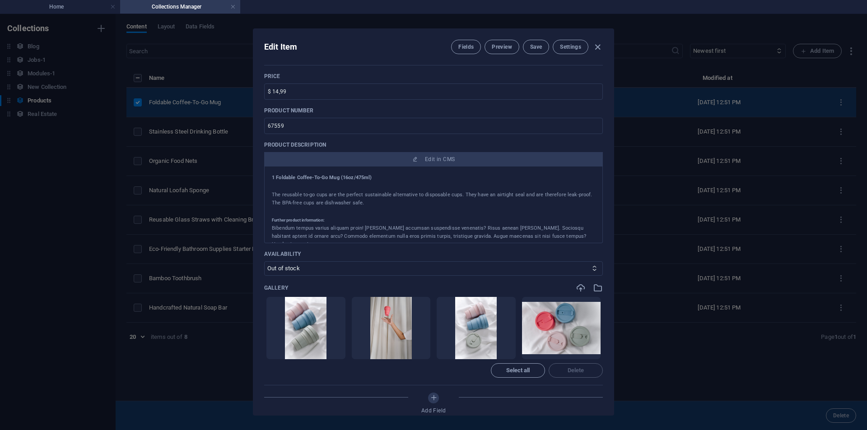
scroll to position [181, 0]
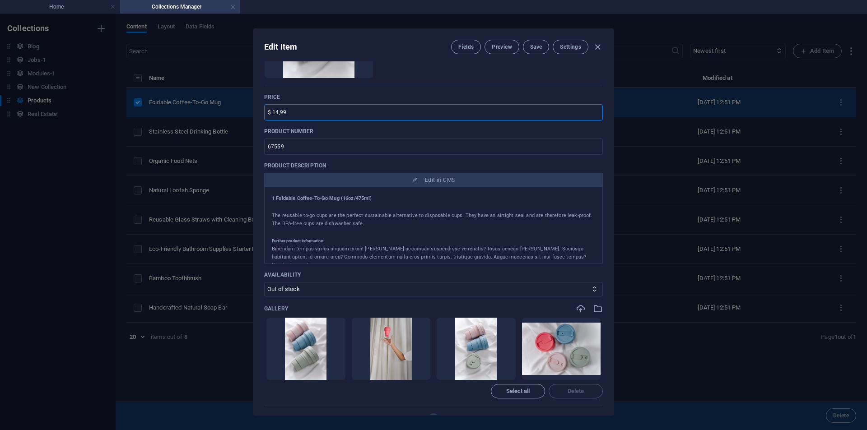
drag, startPoint x: 286, startPoint y: 113, endPoint x: 261, endPoint y: 112, distance: 24.8
click at [261, 112] on div "Name Foldable Coffee-To-Go Mug ​ Slug [DOMAIN_NAME][URL] foldable-coffee-to-go-…" at bounding box center [433, 238] width 360 height 354
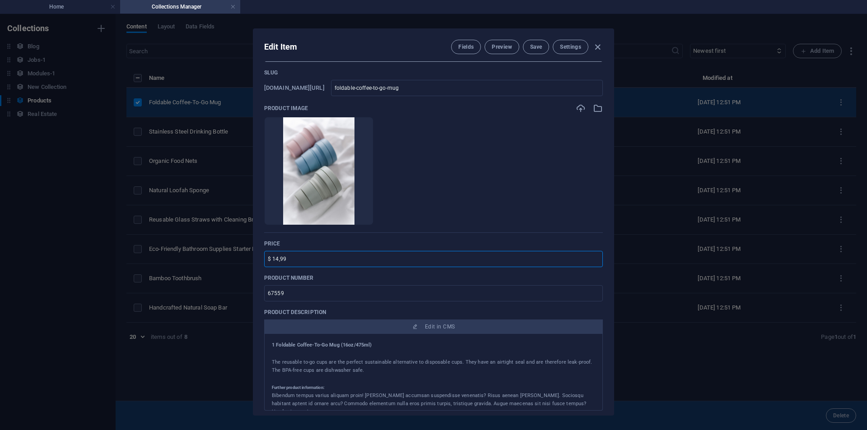
scroll to position [0, 0]
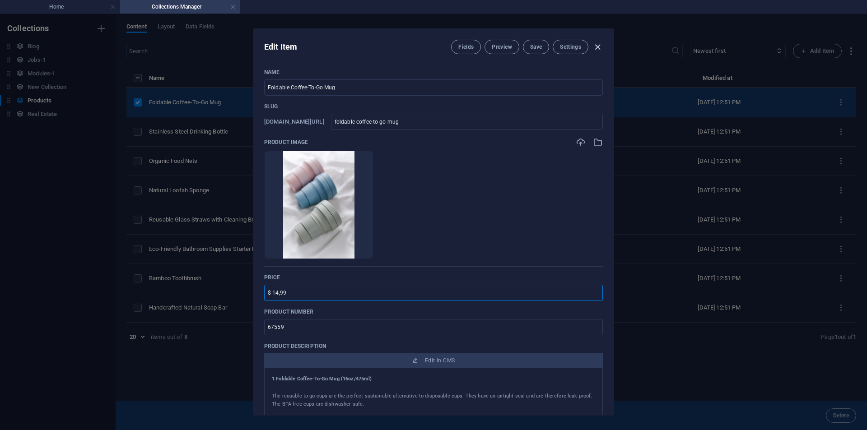
click at [598, 44] on icon "button" at bounding box center [597, 47] width 10 height 10
type input "foldable-coffee-to-go-mug"
